Goal: Information Seeking & Learning: Learn about a topic

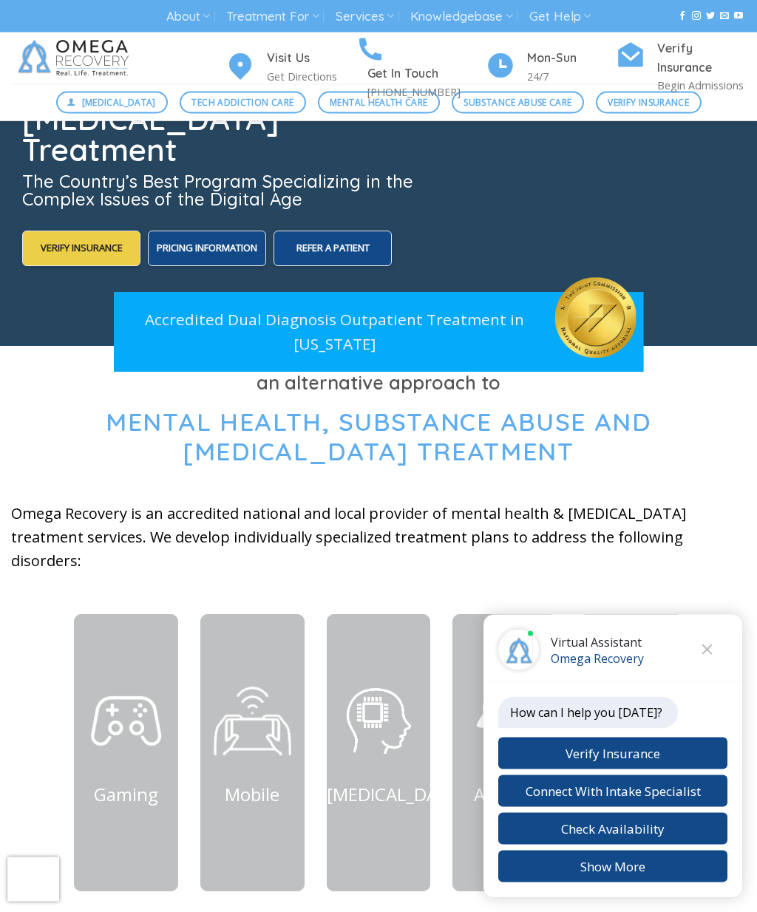
scroll to position [234, 0]
click at [705, 670] on button "Close chat" at bounding box center [706, 650] width 41 height 41
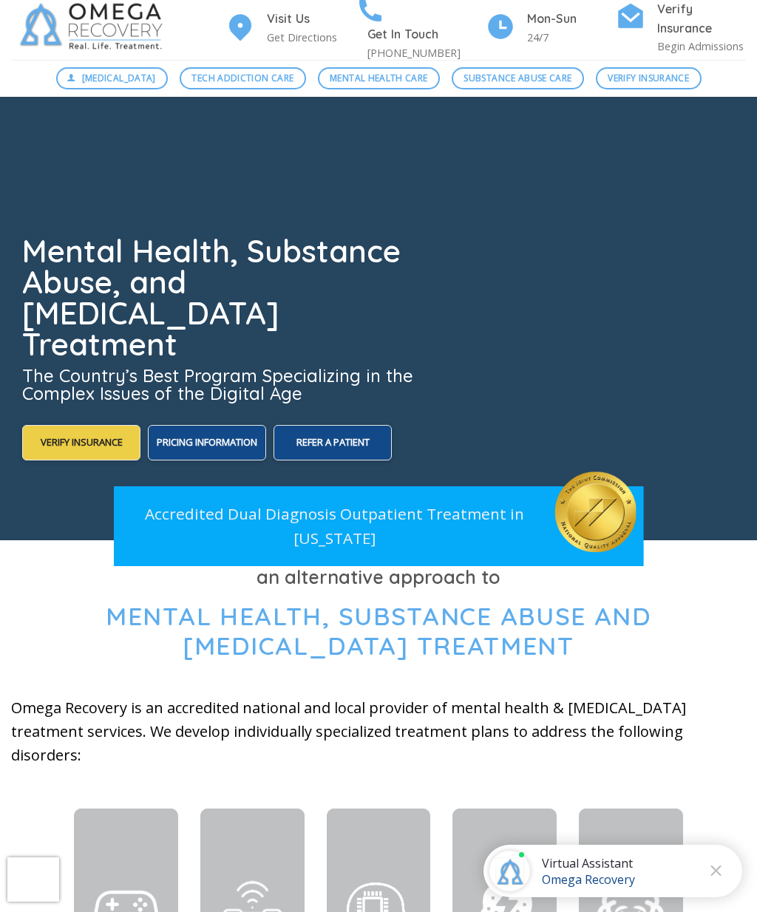
scroll to position [0, 0]
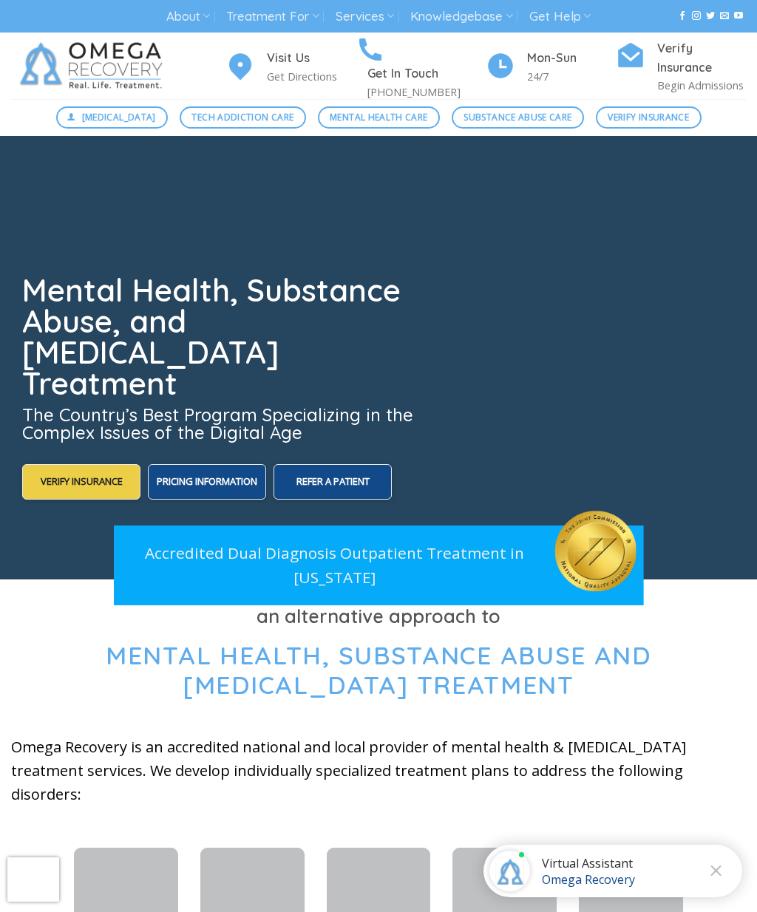
click at [553, 123] on span "Substance Abuse Care" at bounding box center [517, 117] width 108 height 14
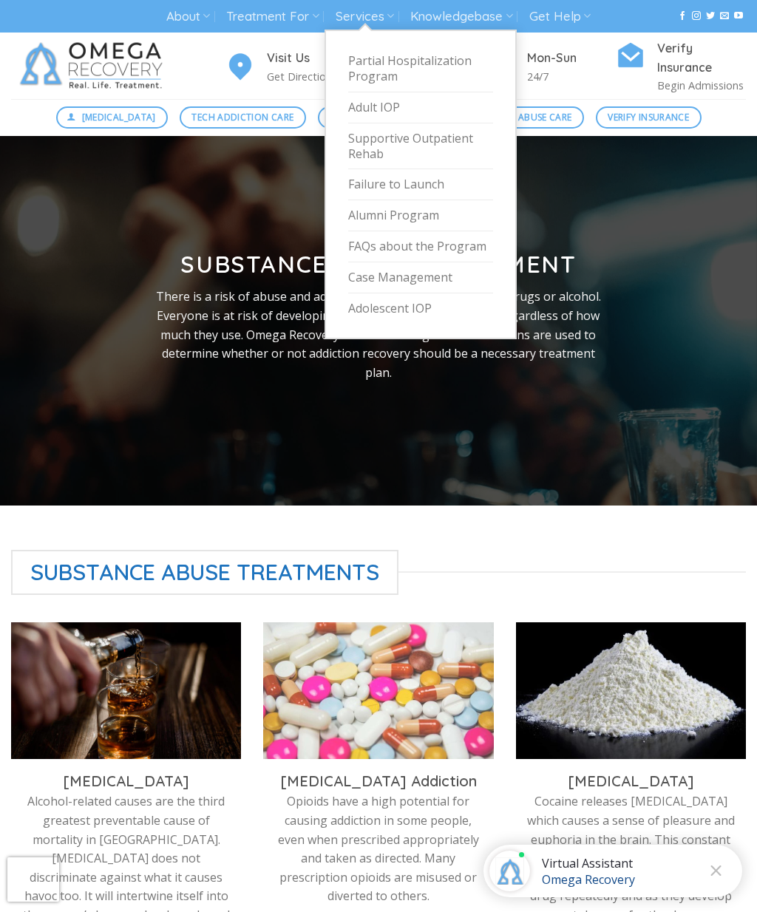
click at [384, 18] on link "Services" at bounding box center [364, 16] width 58 height 27
click at [394, 103] on link "Adult IOP" at bounding box center [420, 107] width 145 height 31
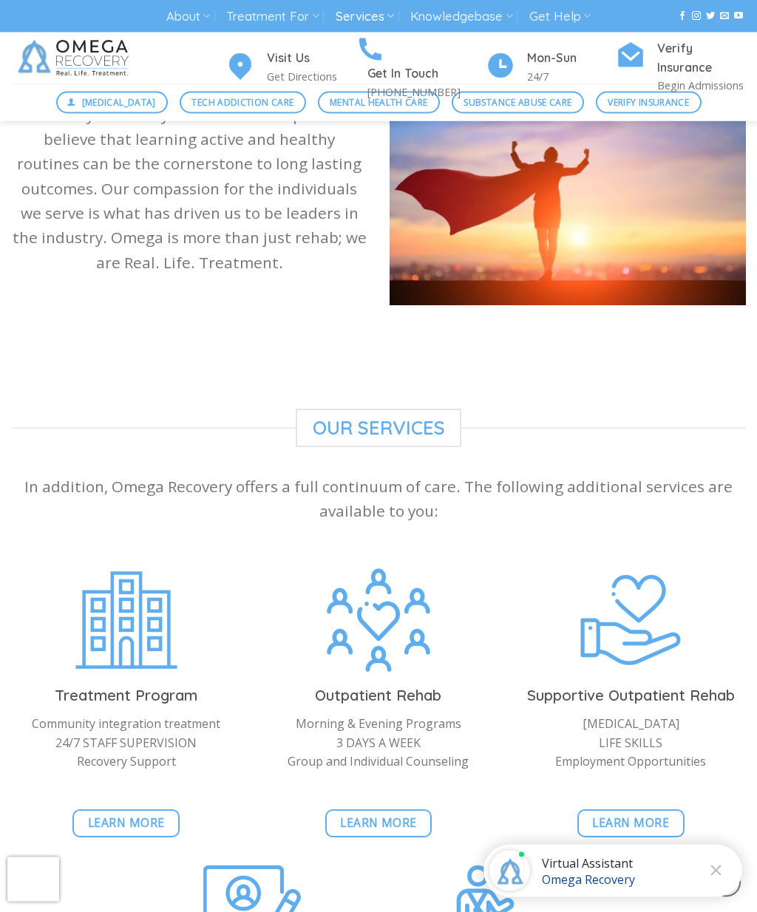
scroll to position [1105, 0]
